Goal: Information Seeking & Learning: Learn about a topic

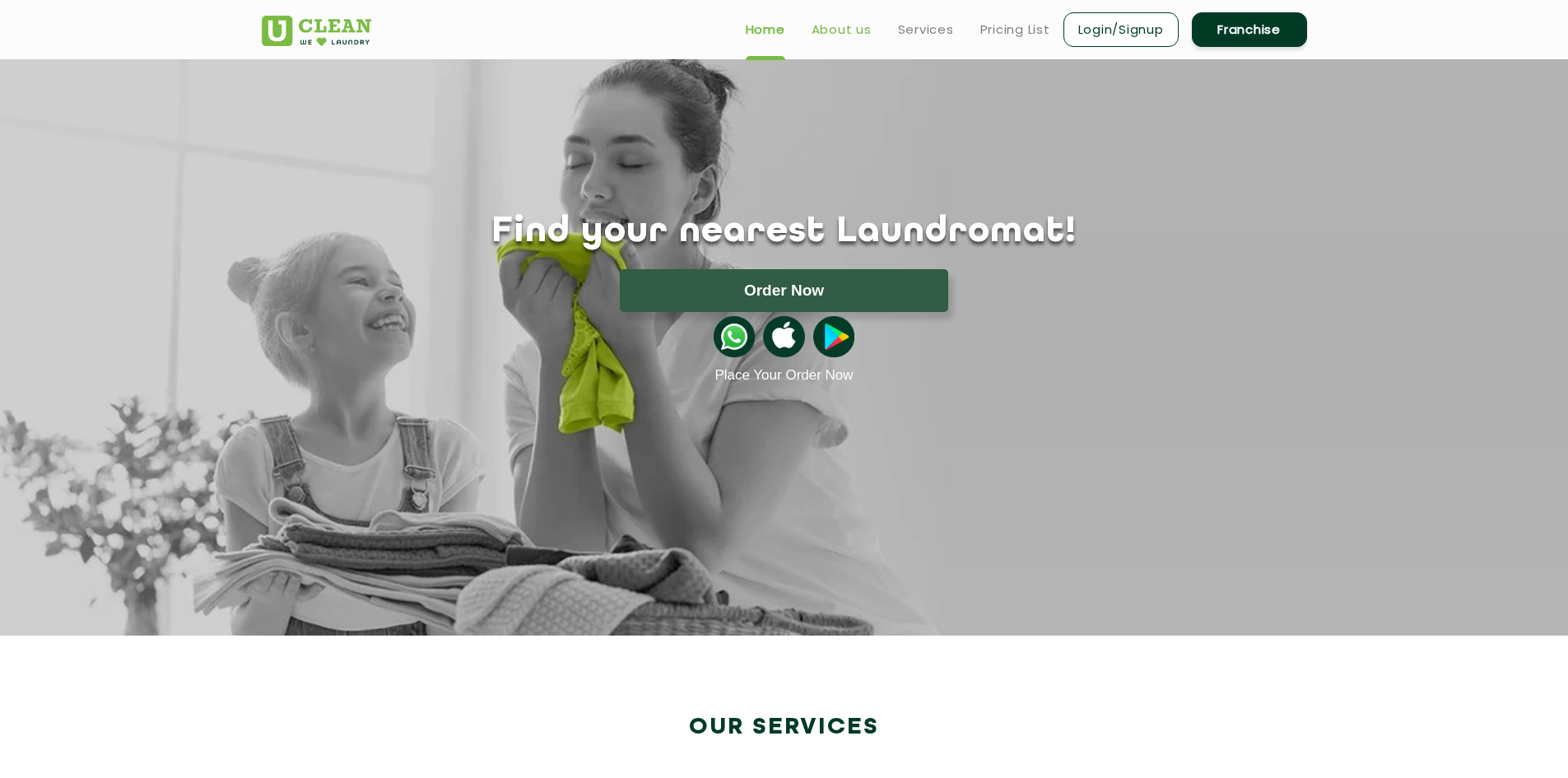
drag, startPoint x: 821, startPoint y: 22, endPoint x: 830, endPoint y: 37, distance: 17.5
click at [821, 22] on link "About us" at bounding box center [842, 30] width 60 height 20
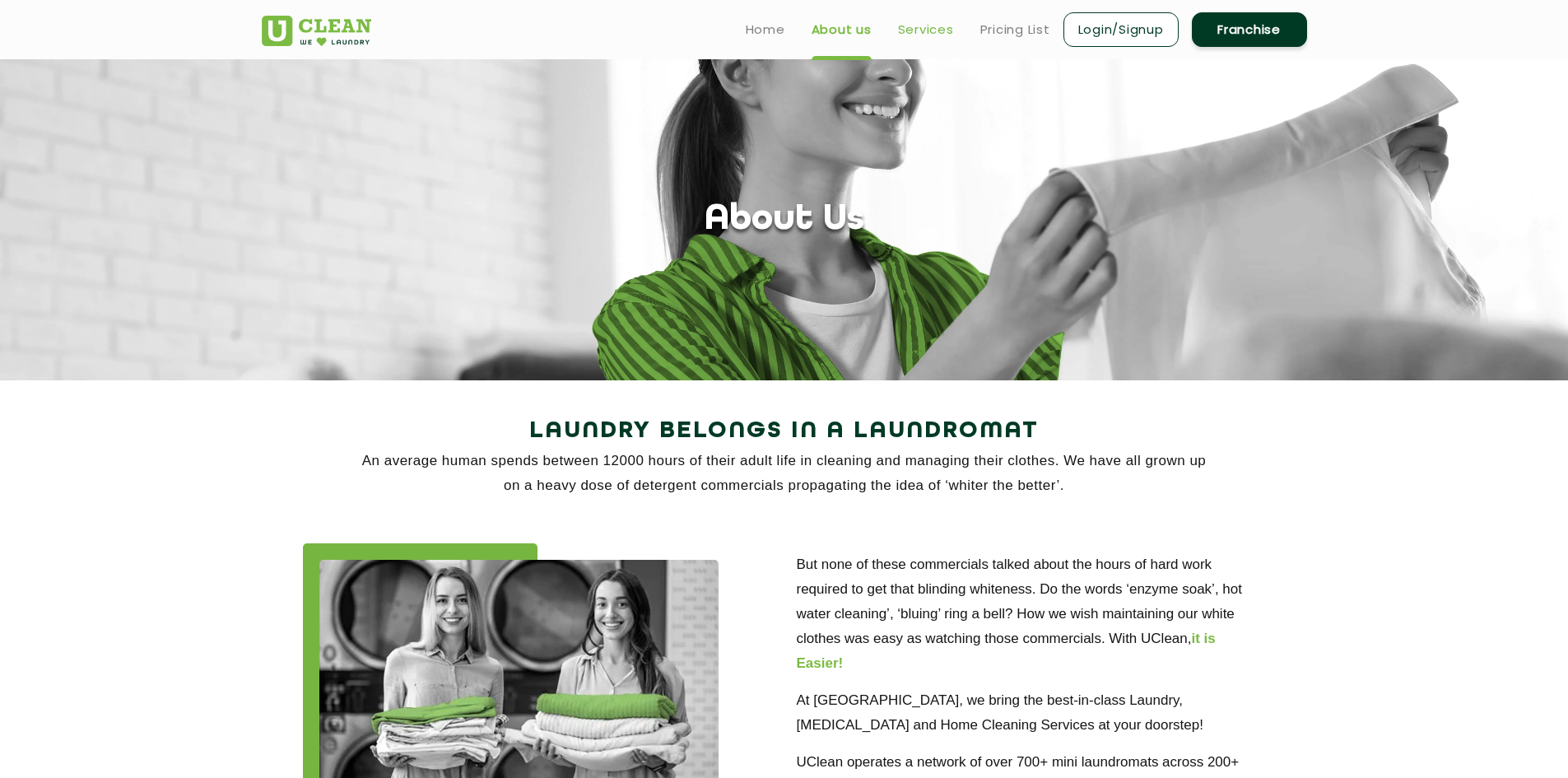
click at [933, 24] on link "Services" at bounding box center [926, 30] width 56 height 20
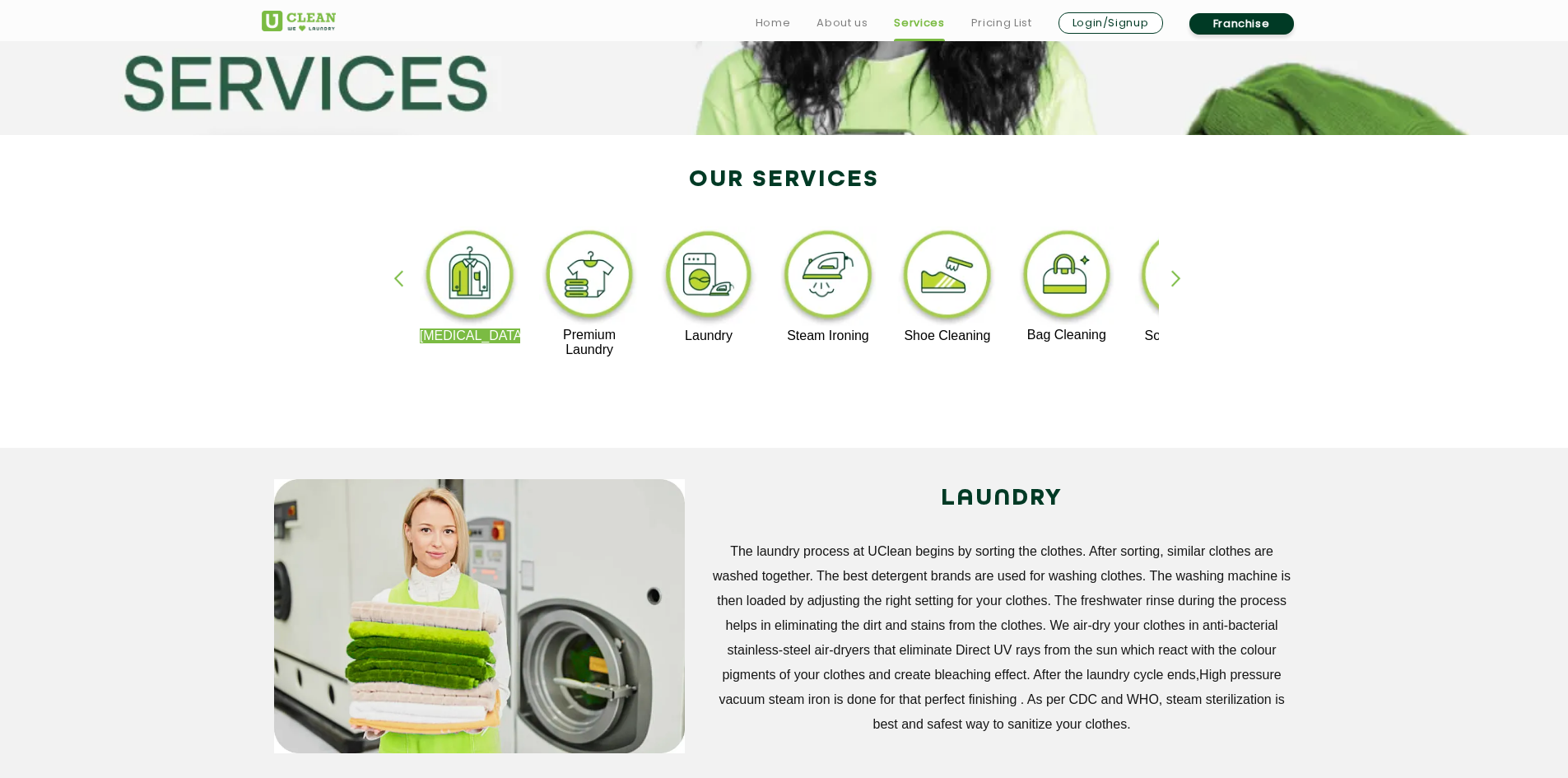
scroll to position [247, 0]
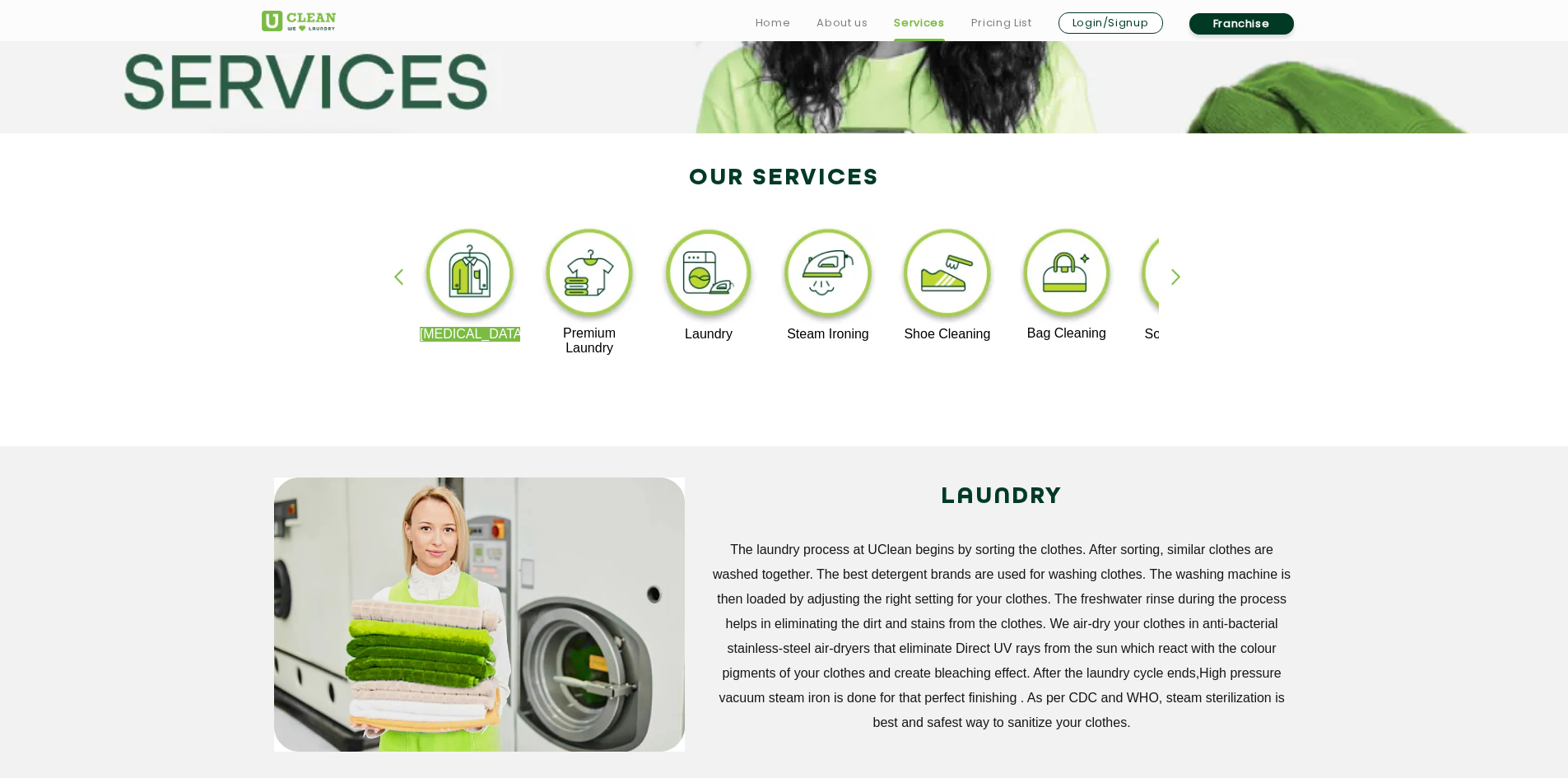
click at [725, 265] on img at bounding box center [709, 276] width 102 height 103
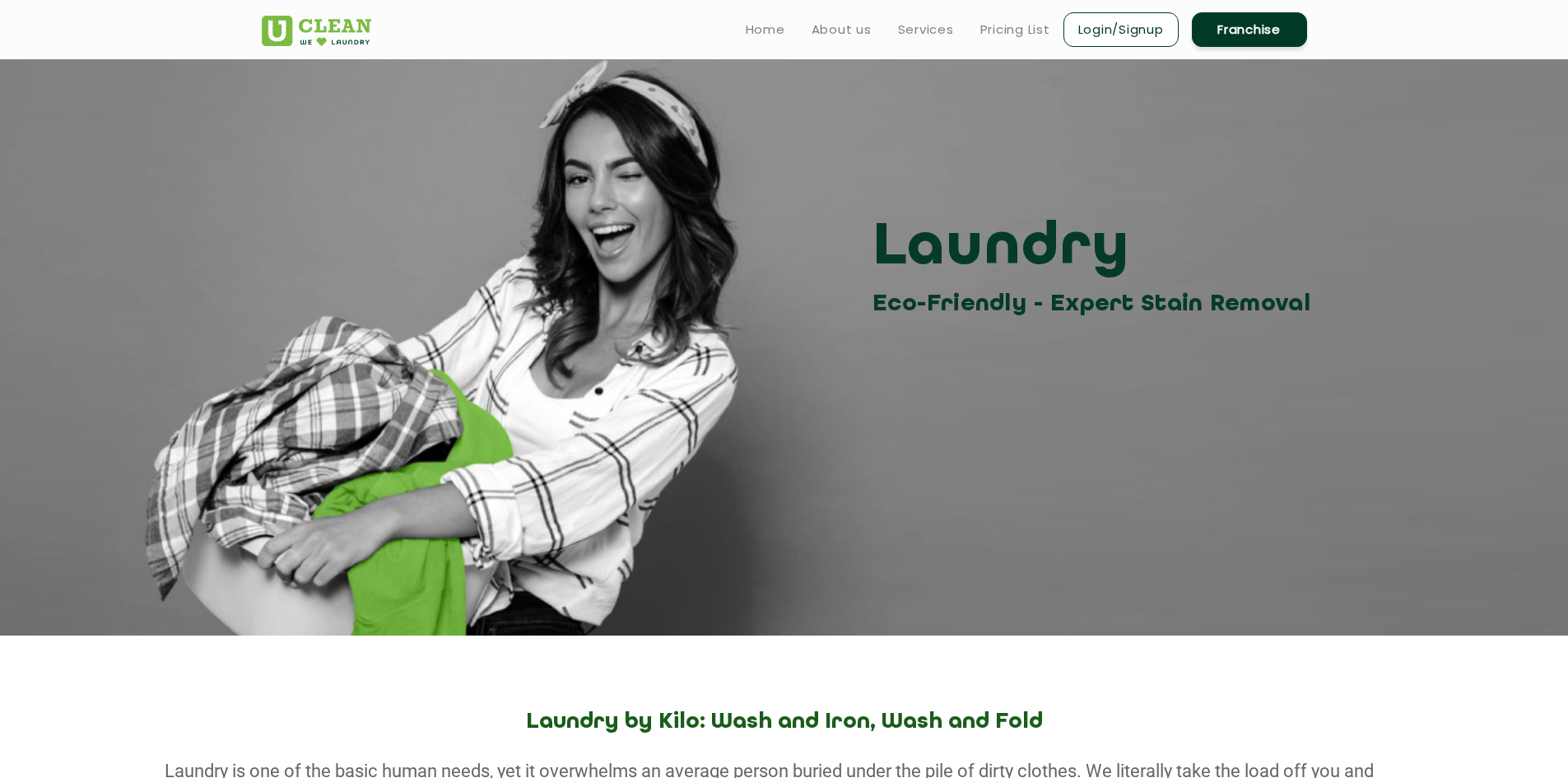
drag, startPoint x: 1015, startPoint y: 11, endPoint x: 1010, endPoint y: 33, distance: 22.6
click at [1015, 11] on ul "Home About us Services Pricing List Login/Signup Franchise" at bounding box center [1020, 29] width 574 height 39
click at [1010, 33] on link "Pricing List" at bounding box center [1015, 30] width 70 height 20
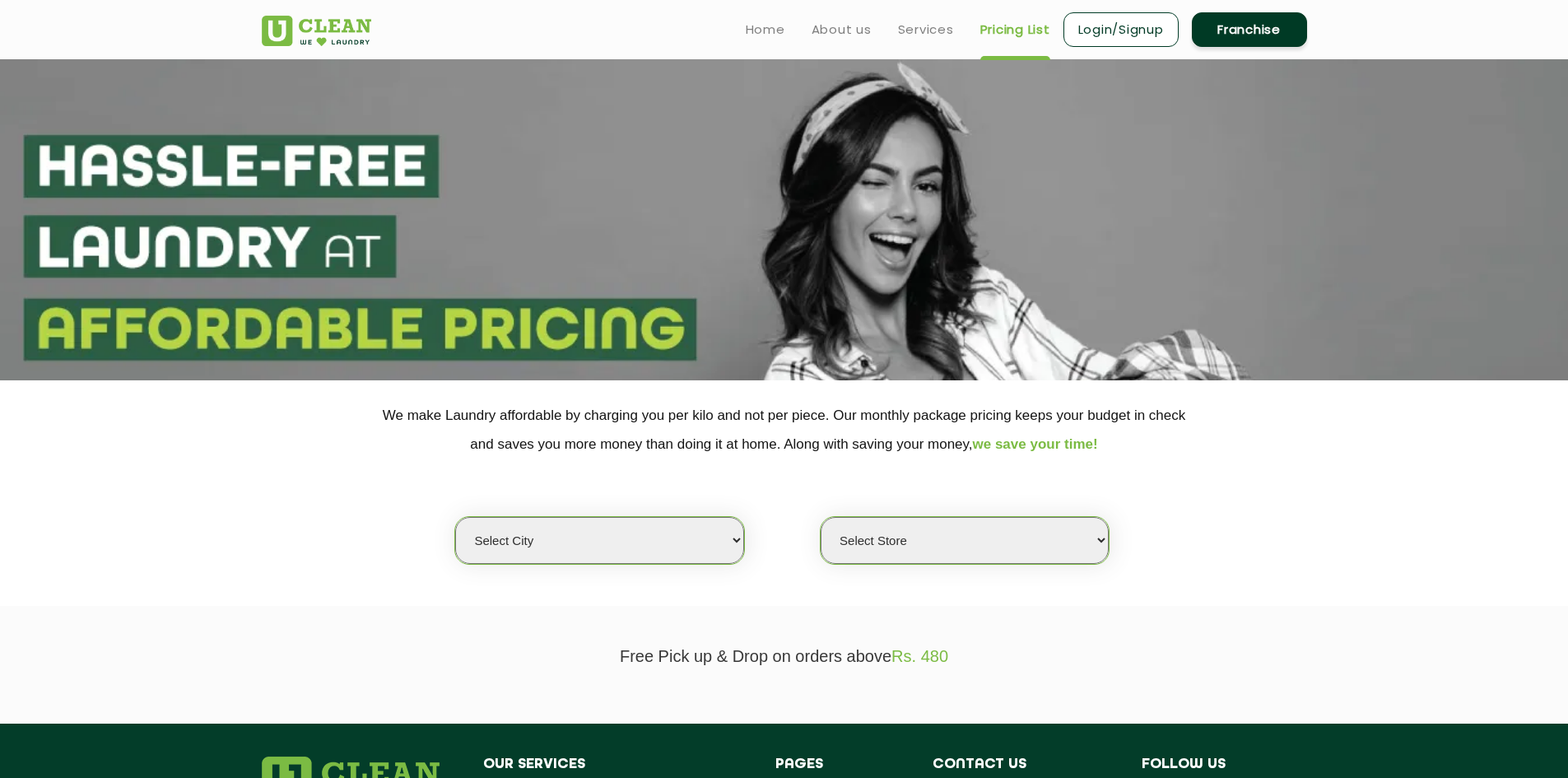
click at [725, 539] on select "Select city [GEOGRAPHIC_DATA] [GEOGRAPHIC_DATA] [GEOGRAPHIC_DATA] [GEOGRAPHIC_D…" at bounding box center [599, 540] width 288 height 47
select select "1"
click at [455, 517] on select "Select city [GEOGRAPHIC_DATA] [GEOGRAPHIC_DATA] [GEOGRAPHIC_DATA] [GEOGRAPHIC_D…" at bounding box center [599, 540] width 288 height 47
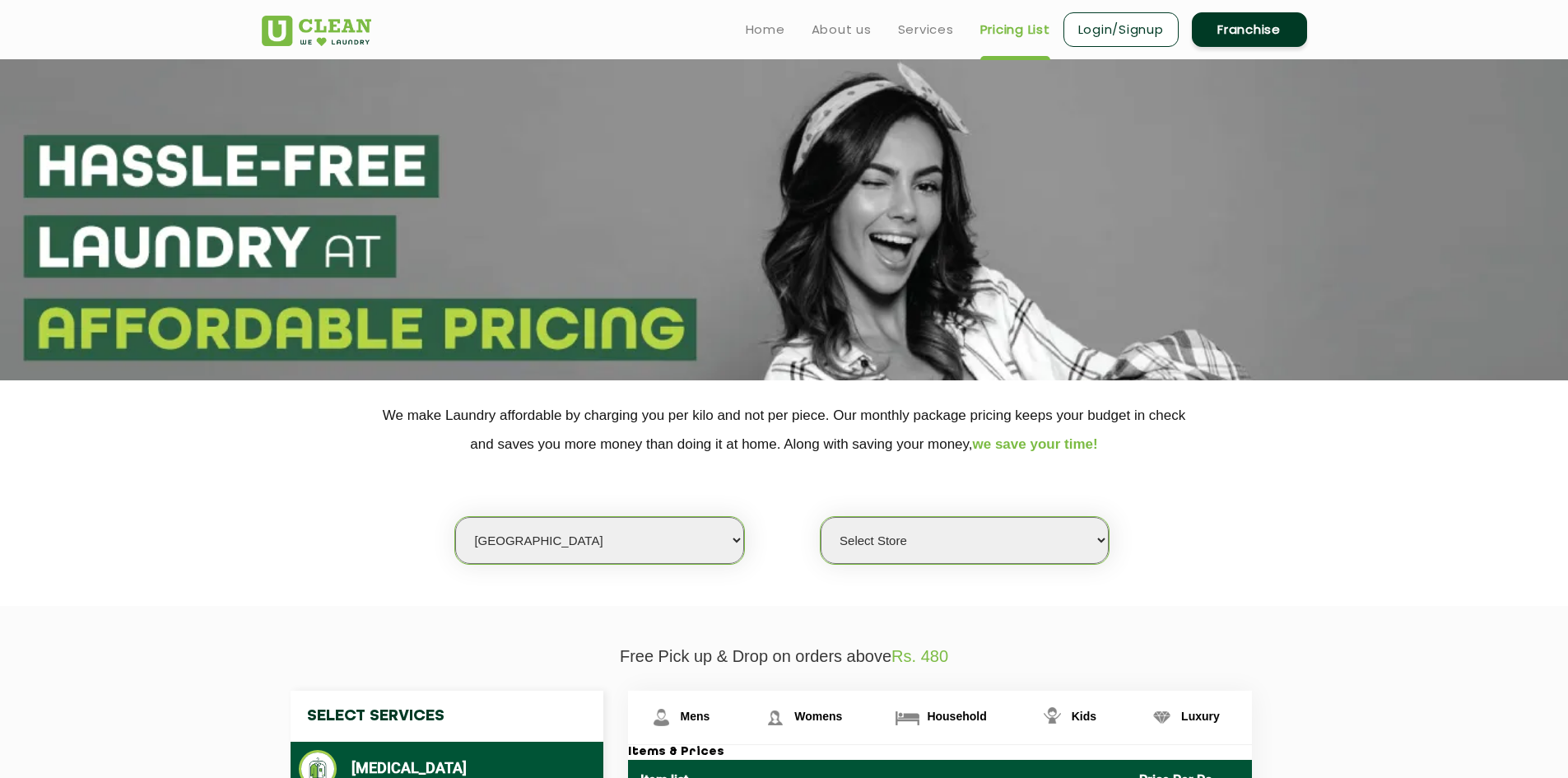
click at [970, 529] on select "Select Store [GEOGRAPHIC_DATA] [GEOGRAPHIC_DATA] 2 [GEOGRAPHIC_DATA] [PERSON_NA…" at bounding box center [964, 540] width 288 height 47
select select "52"
click at [821, 517] on select "Select Store [GEOGRAPHIC_DATA] [GEOGRAPHIC_DATA] 2 [GEOGRAPHIC_DATA] [PERSON_NA…" at bounding box center [964, 540] width 288 height 47
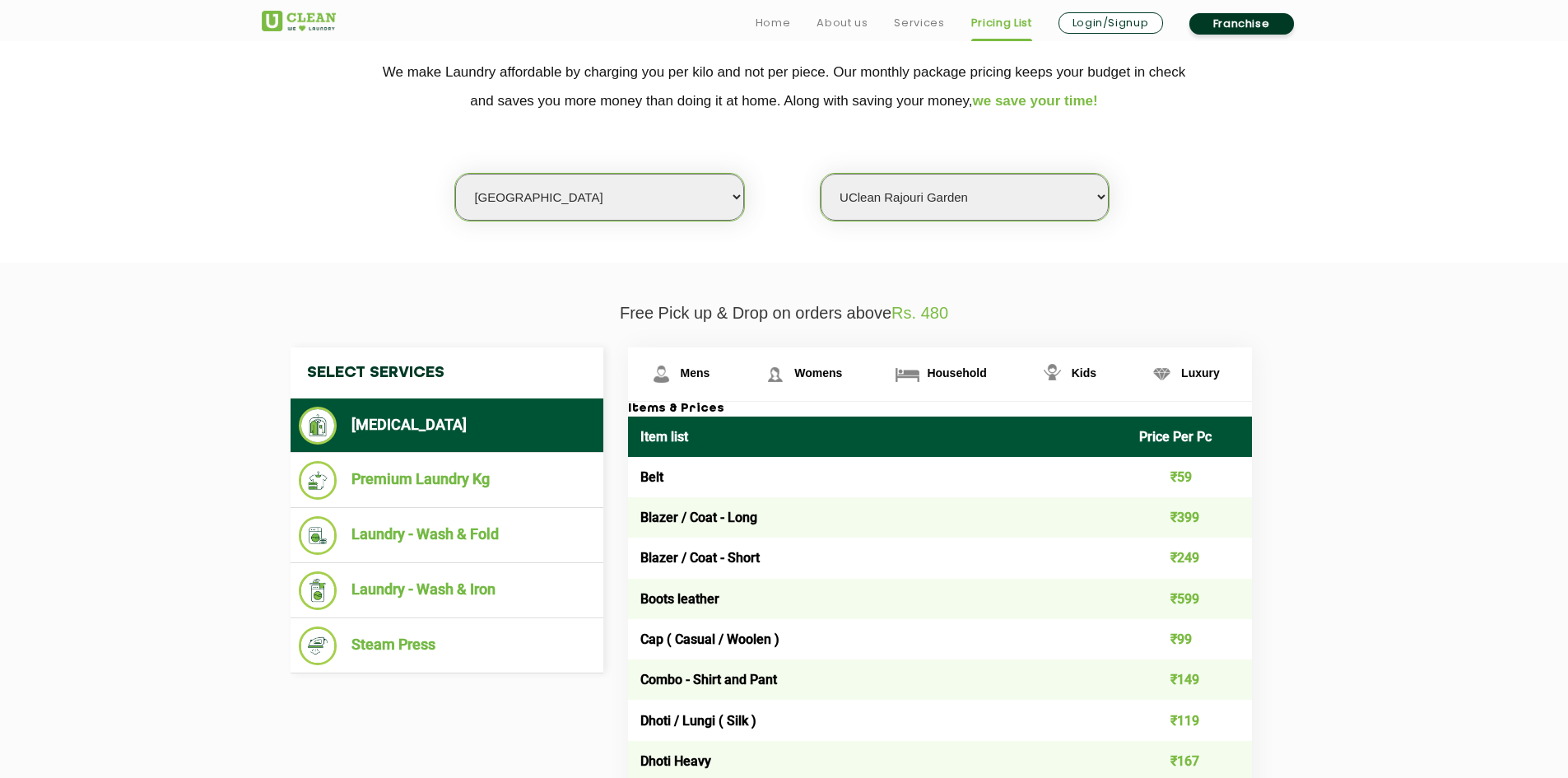
scroll to position [494, 0]
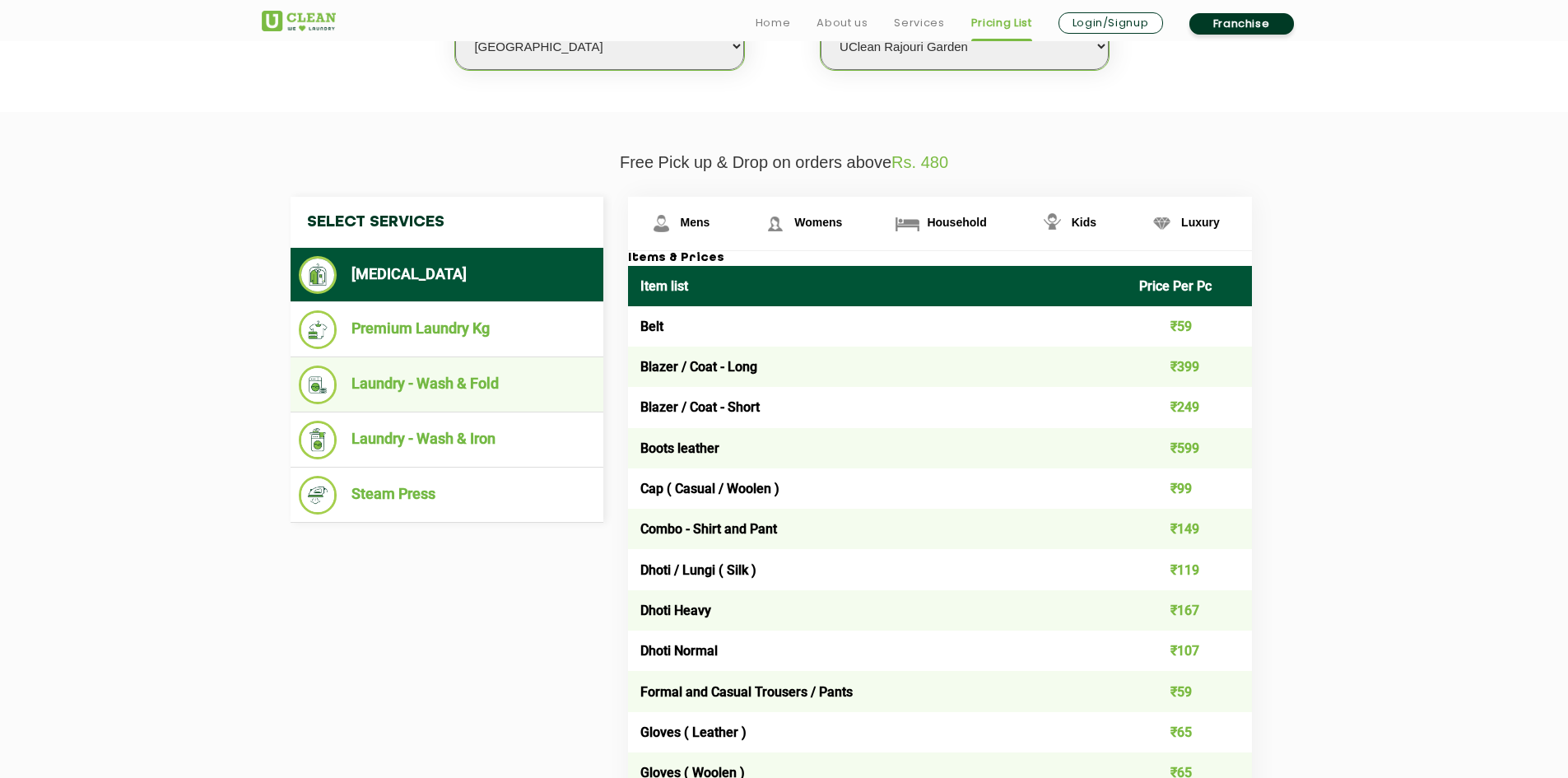
click at [425, 376] on li "Laundry - Wash & Fold" at bounding box center [447, 385] width 296 height 39
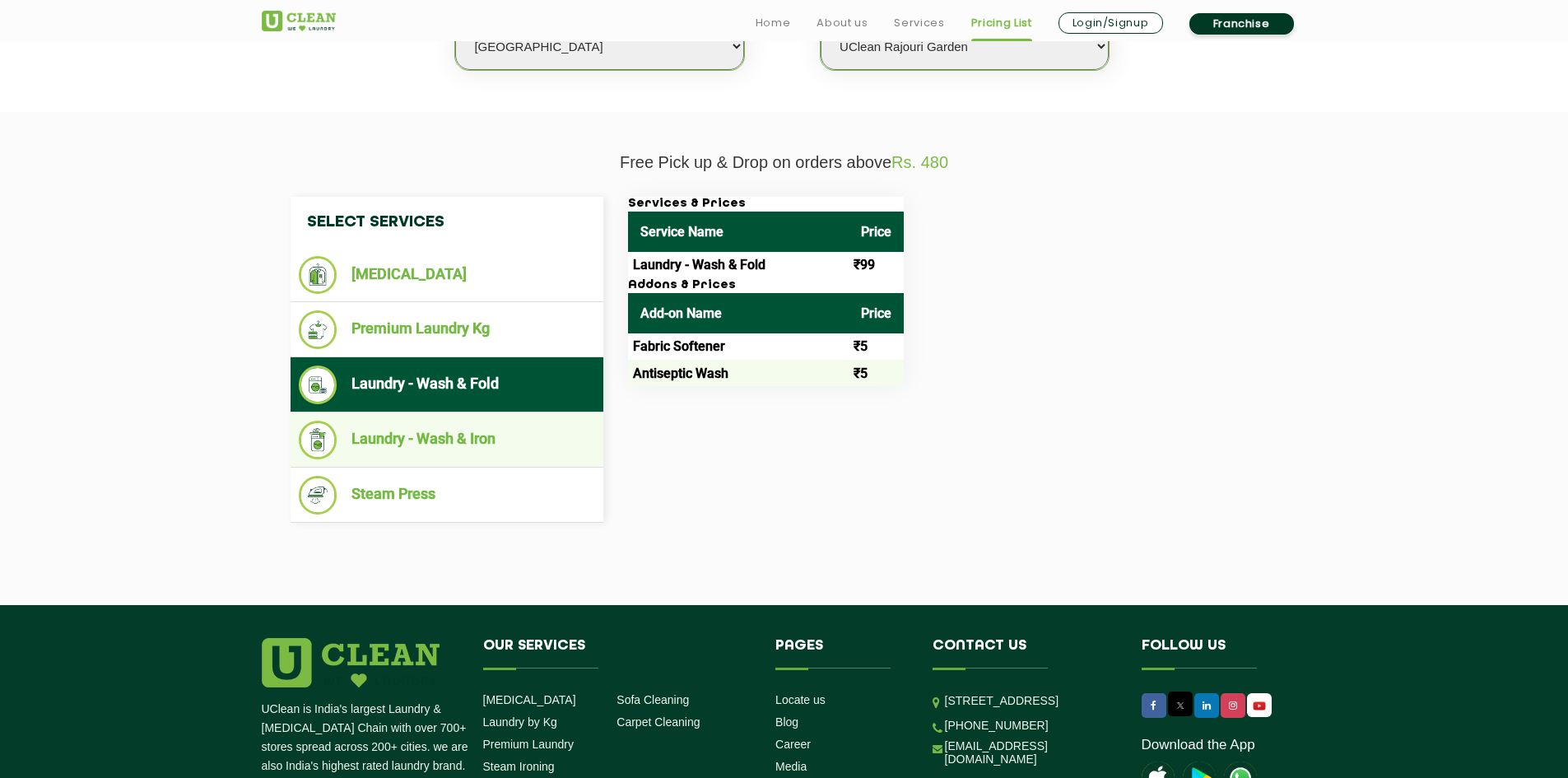
click at [461, 443] on li "Laundry - Wash & Iron" at bounding box center [447, 440] width 296 height 39
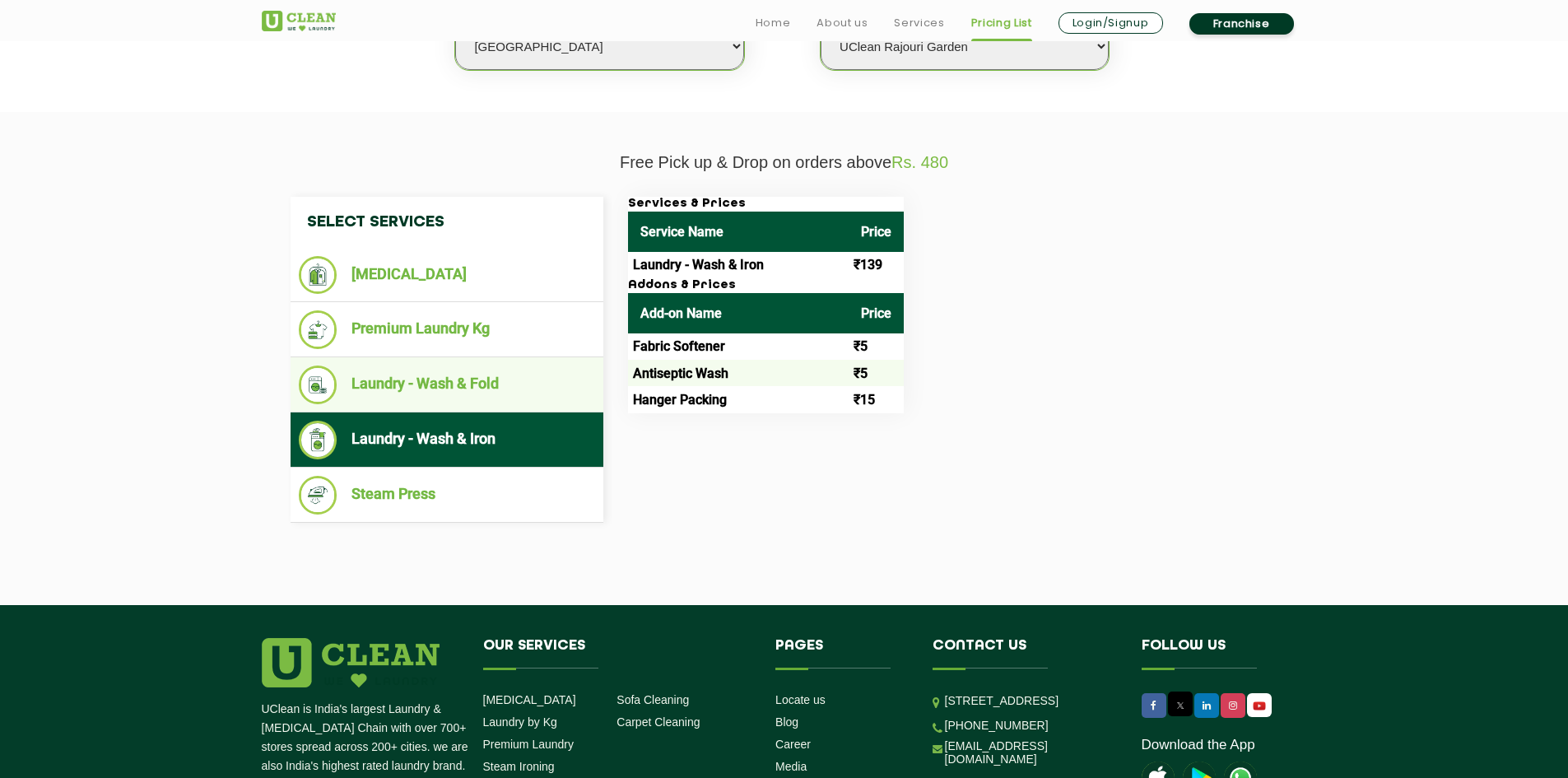
click at [459, 381] on li "Laundry - Wash & Fold" at bounding box center [447, 385] width 296 height 39
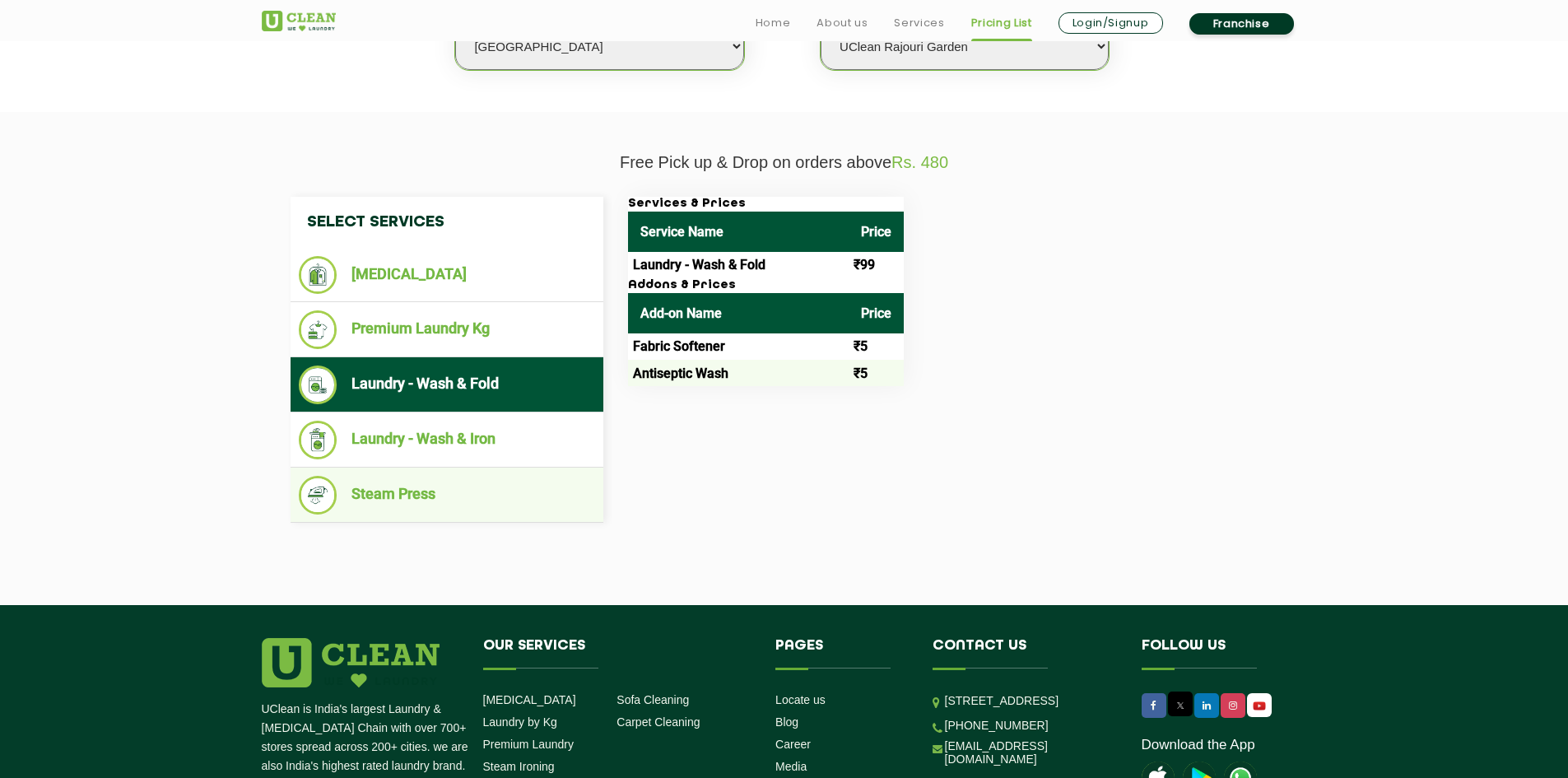
click at [399, 491] on li "Steam Press" at bounding box center [447, 495] width 296 height 39
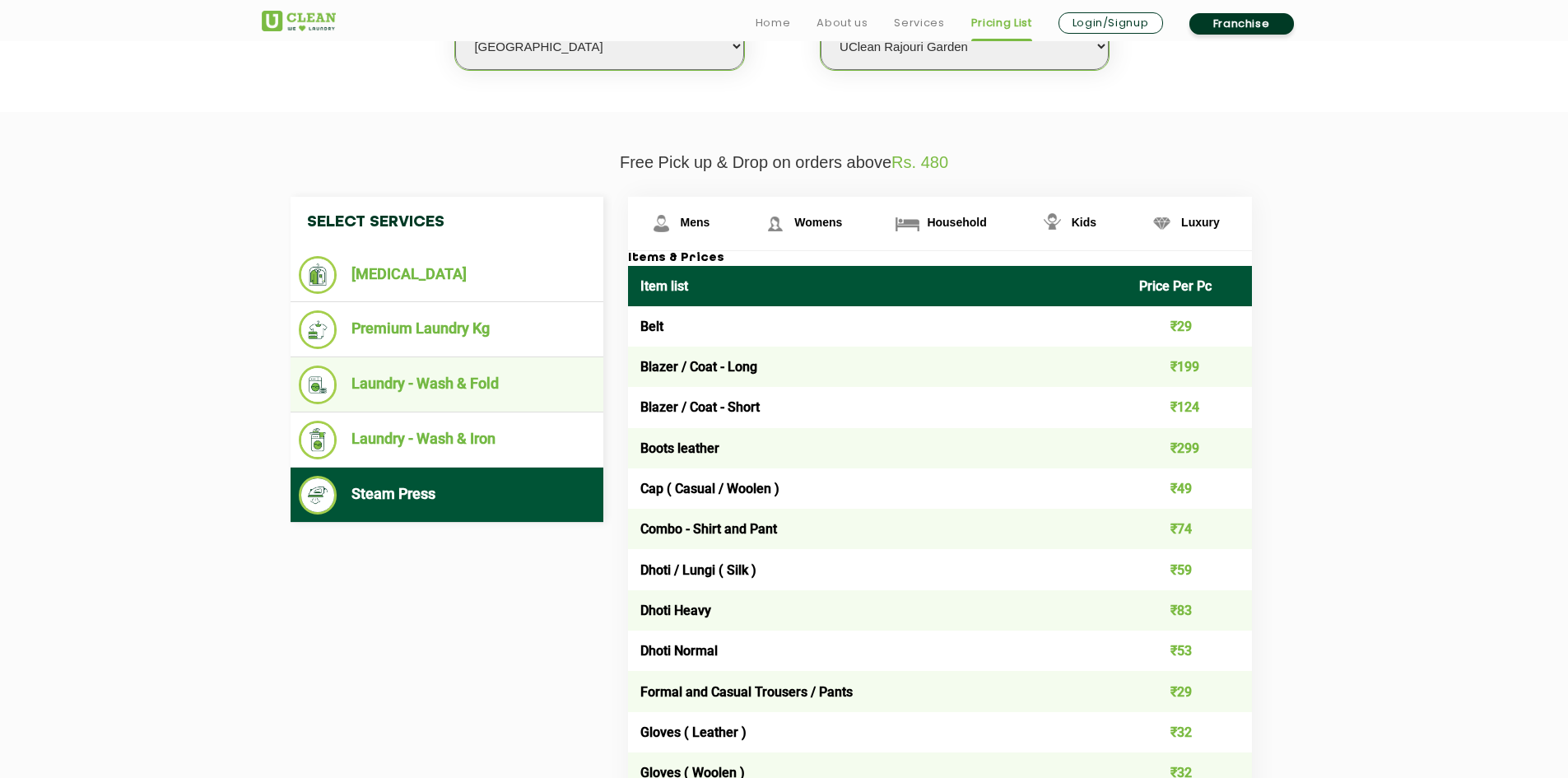
click at [449, 392] on li "Laundry - Wash & Fold" at bounding box center [447, 385] width 296 height 39
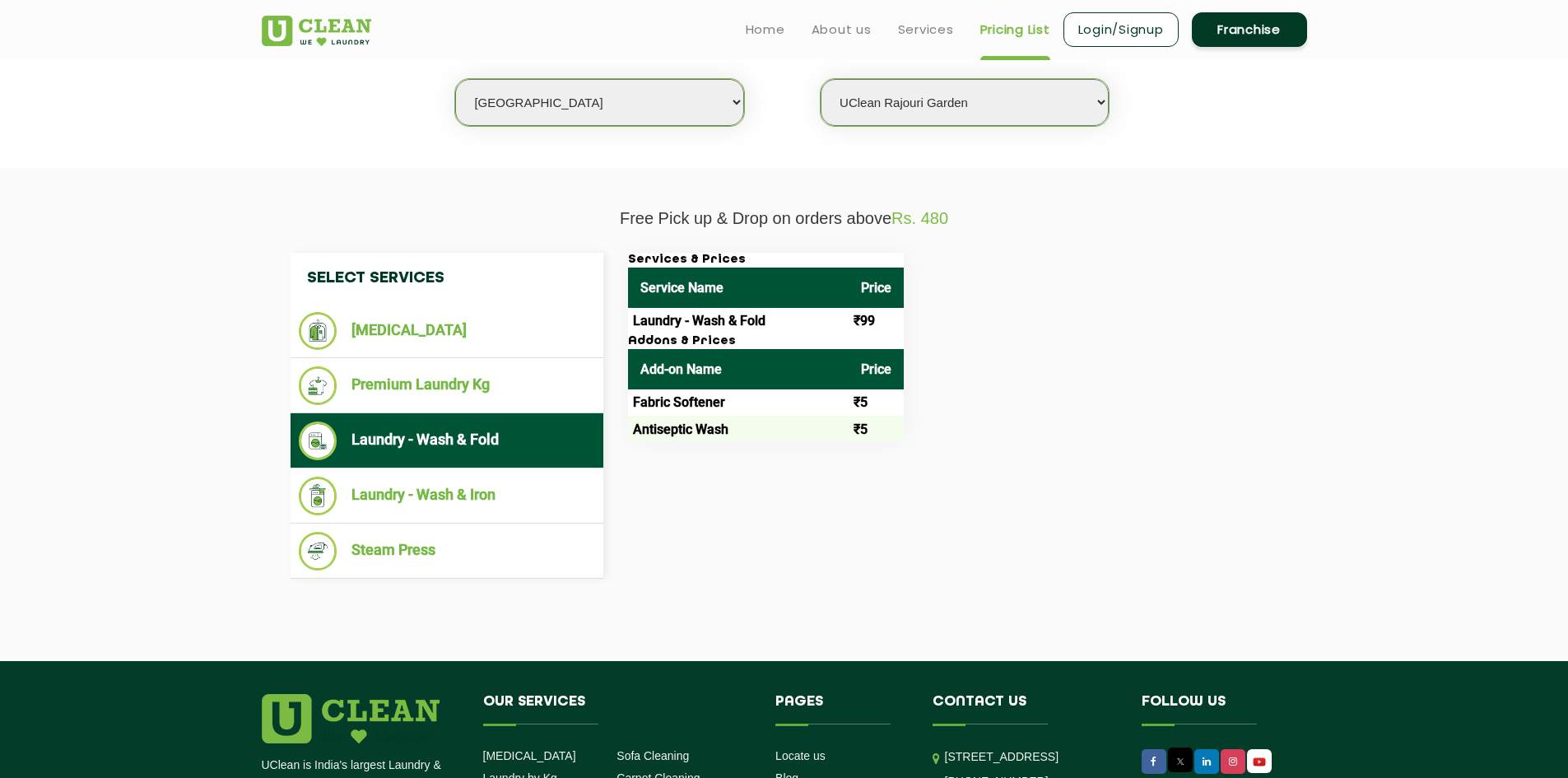
scroll to position [329, 0]
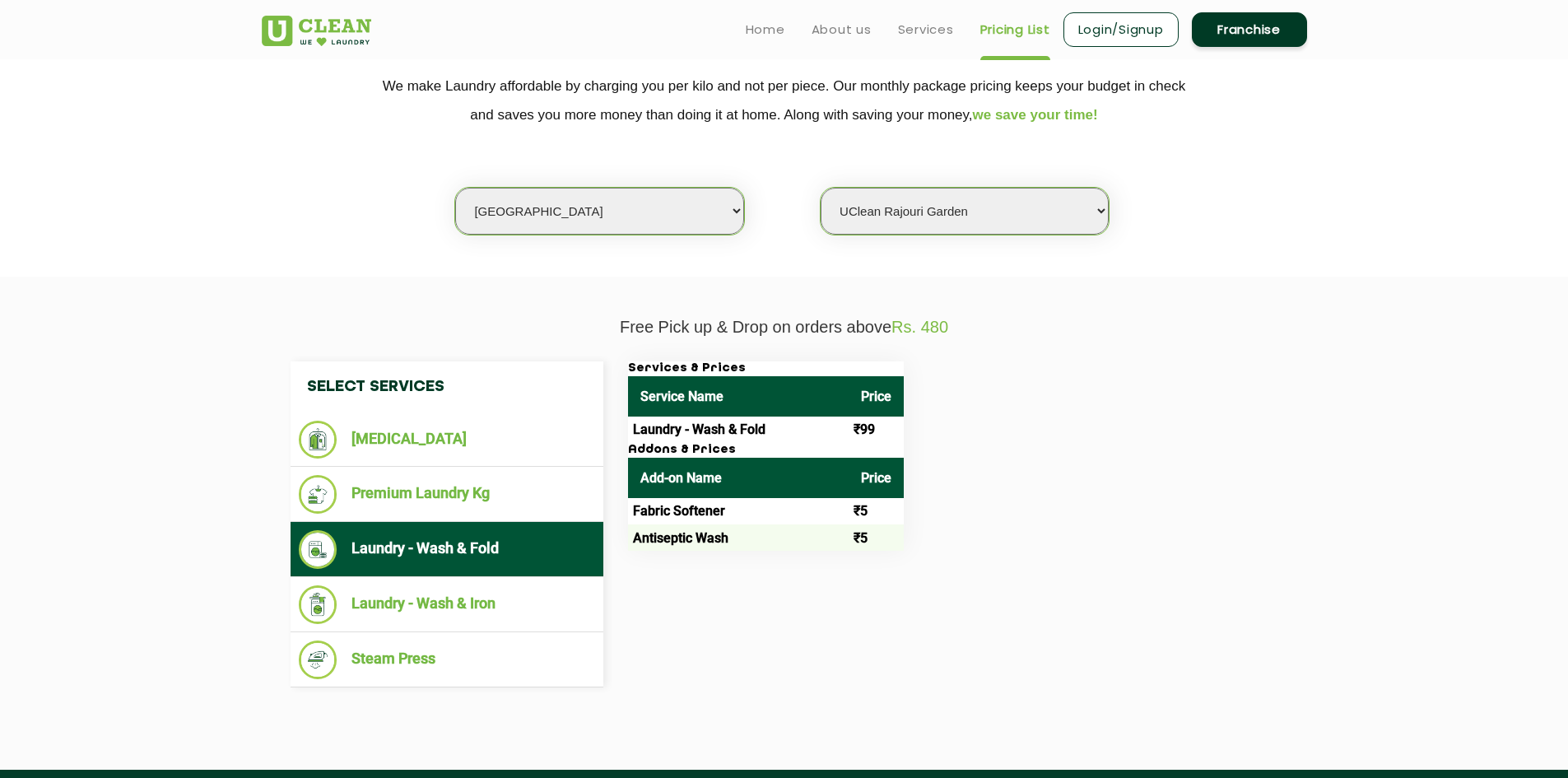
click at [737, 423] on td "Laundry - Wash & Fold" at bounding box center [738, 429] width 221 height 26
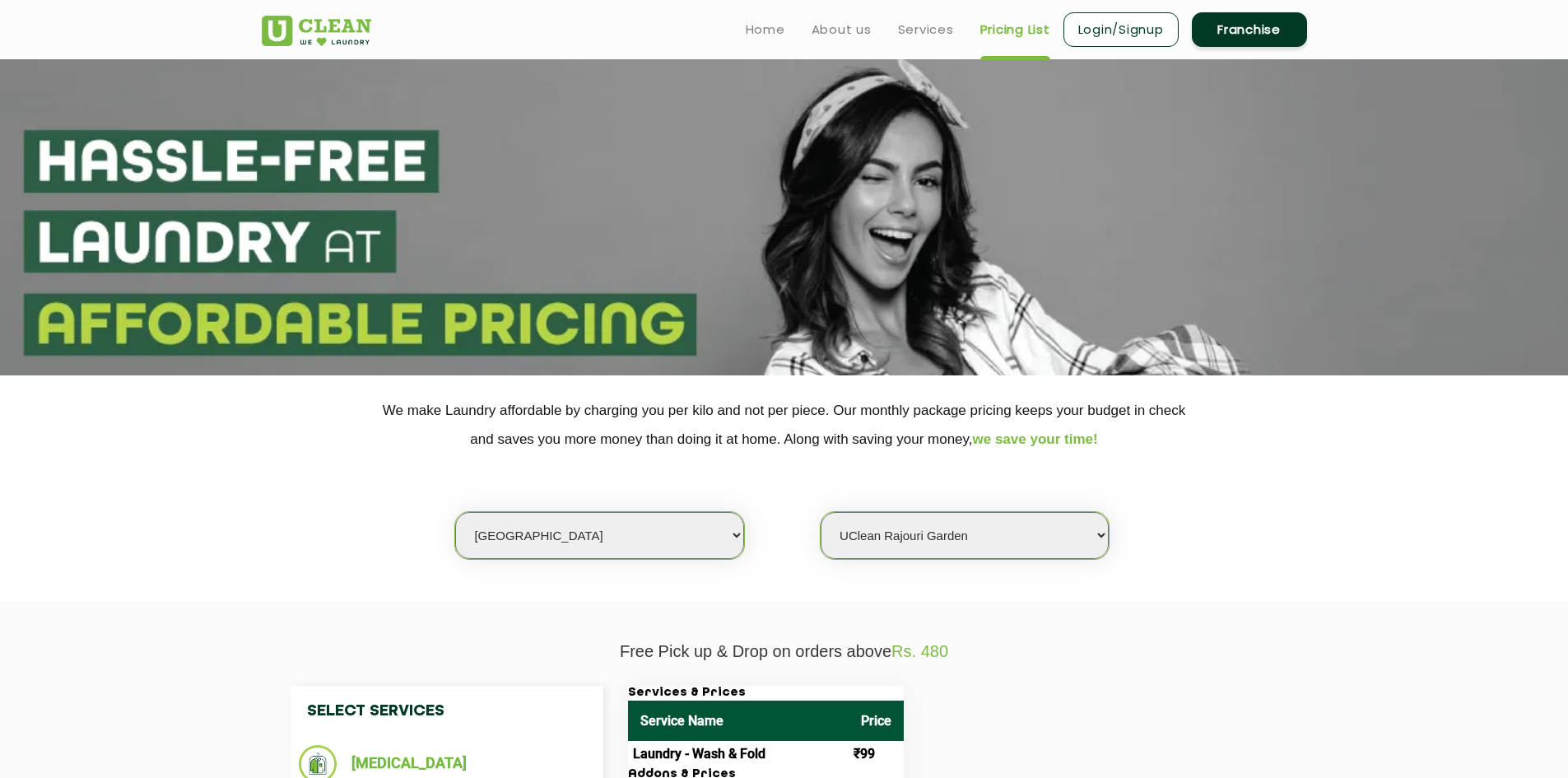
scroll to position [0, 0]
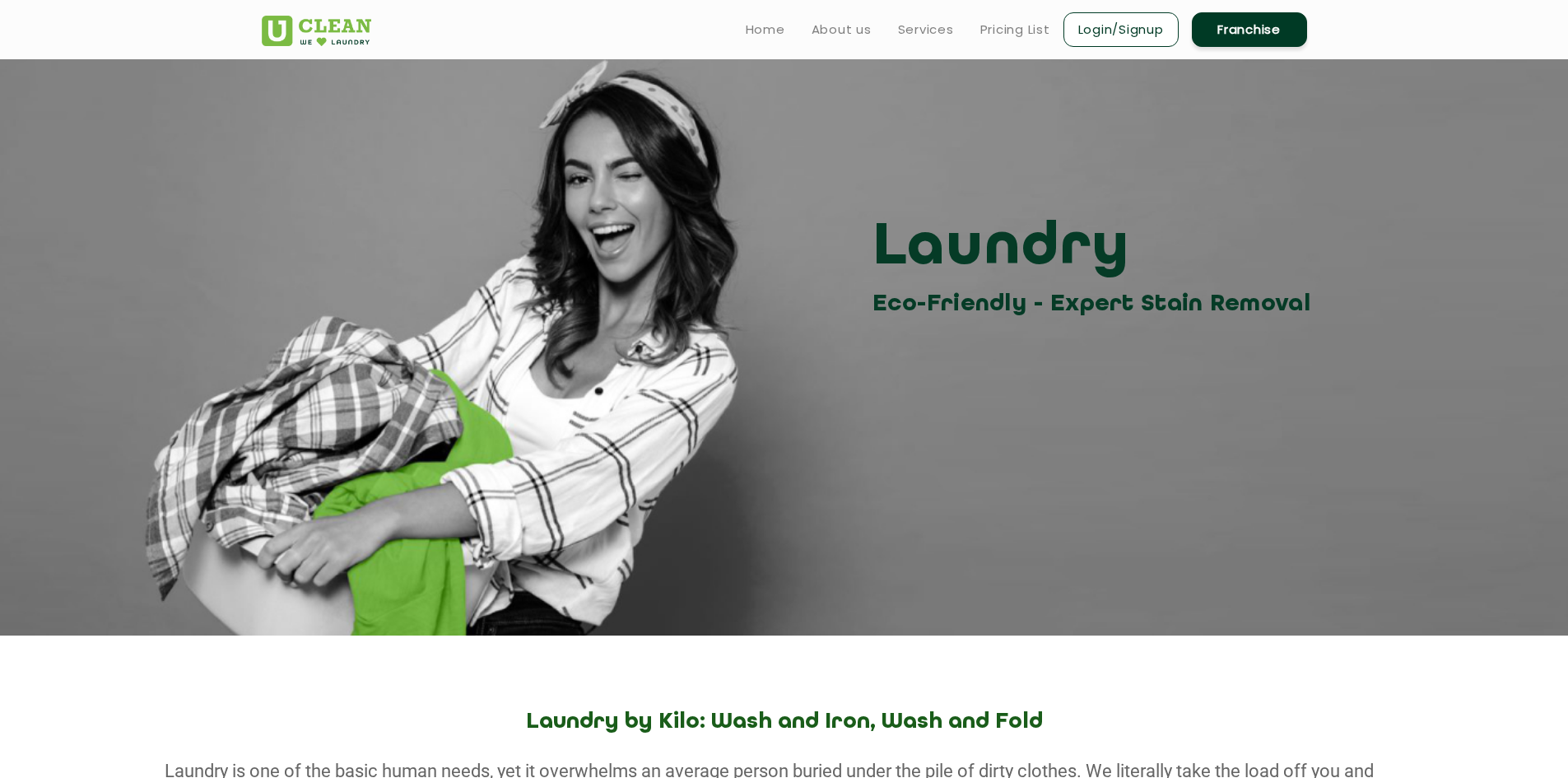
scroll to position [247, 0]
